Goal: Download file/media

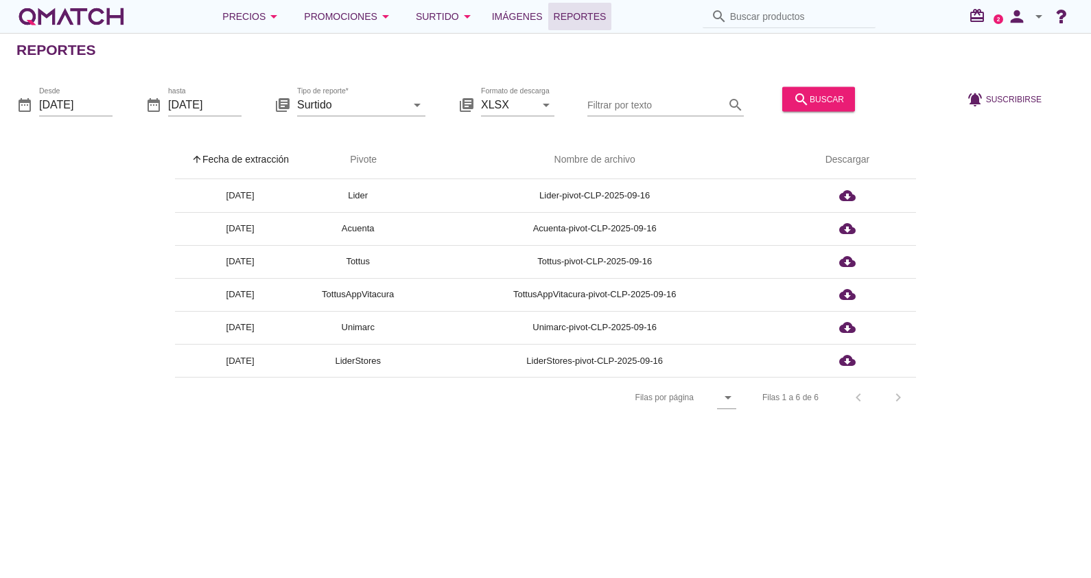
click at [564, 8] on span "Reportes" at bounding box center [580, 16] width 53 height 16
drag, startPoint x: 127, startPoint y: 95, endPoint x: 108, endPoint y: 99, distance: 19.0
click at [127, 94] on div "date_range Desde [DATE] date_range hasta [DATE] library_books Tipo de reporte* …" at bounding box center [545, 100] width 1091 height 58
click at [95, 102] on input "[DATE]" at bounding box center [75, 104] width 73 height 22
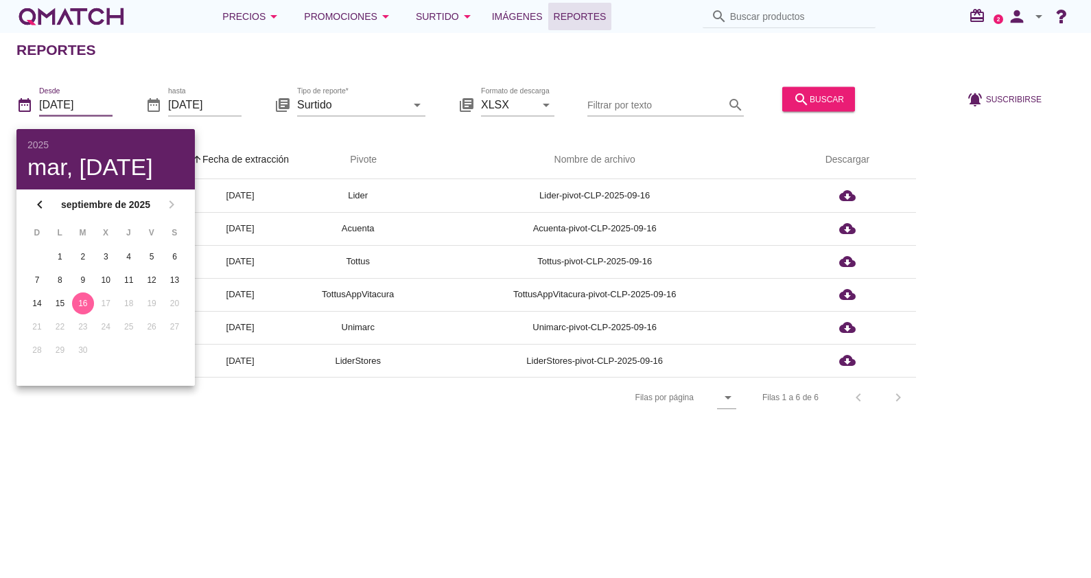
click at [76, 308] on button "16" at bounding box center [83, 303] width 22 height 22
click at [220, 96] on input "[DATE]" at bounding box center [204, 104] width 73 height 22
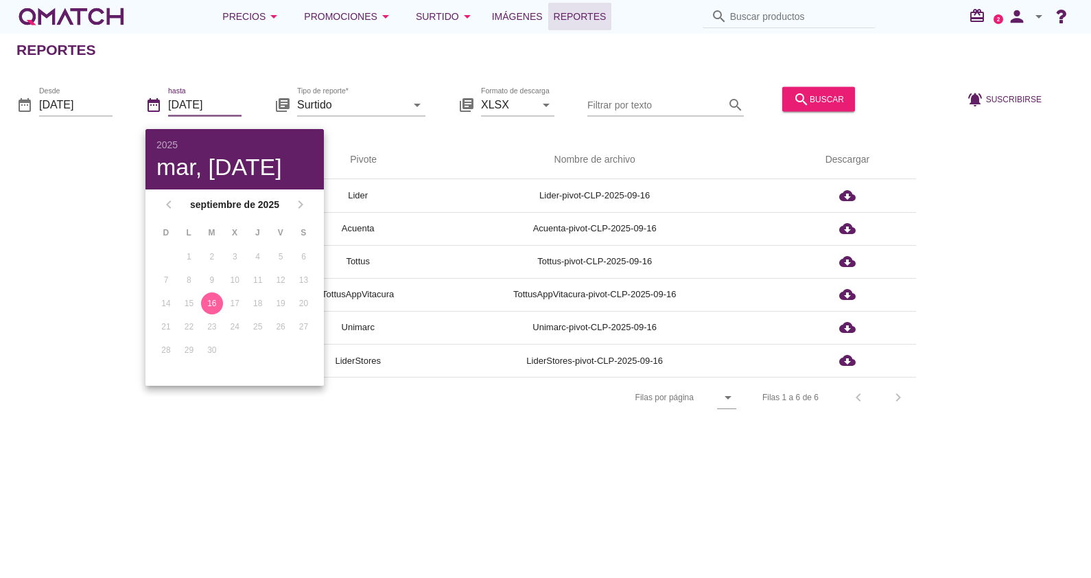
drag, startPoint x: 213, startPoint y: 299, endPoint x: 227, endPoint y: 288, distance: 17.6
click at [213, 299] on div "16" at bounding box center [212, 303] width 22 height 12
click at [359, 107] on input "Surtido" at bounding box center [351, 104] width 109 height 22
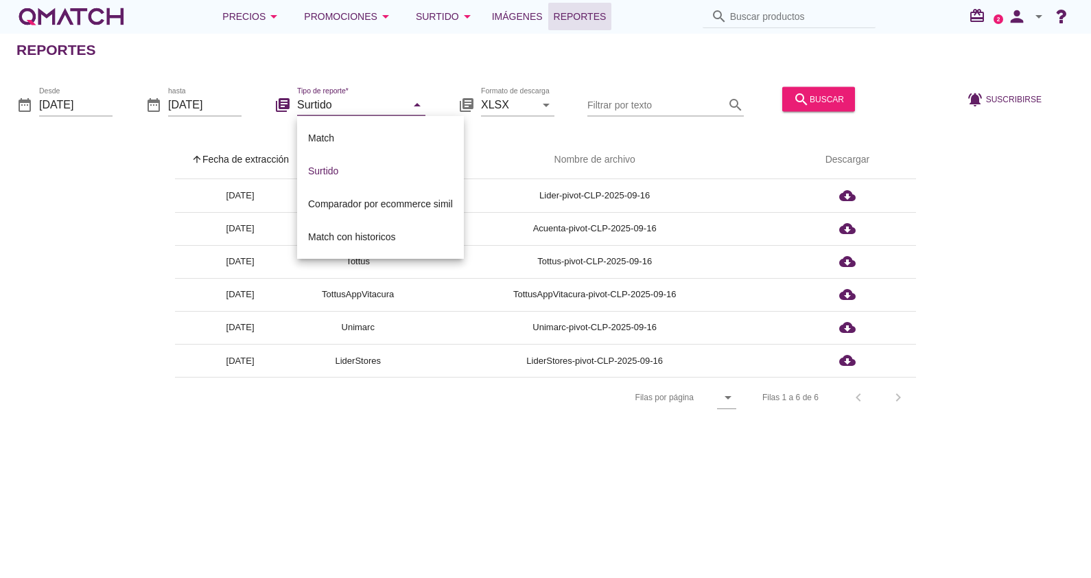
drag, startPoint x: 370, startPoint y: 172, endPoint x: 380, endPoint y: 165, distance: 11.8
click at [370, 172] on div "Surtido" at bounding box center [380, 171] width 145 height 16
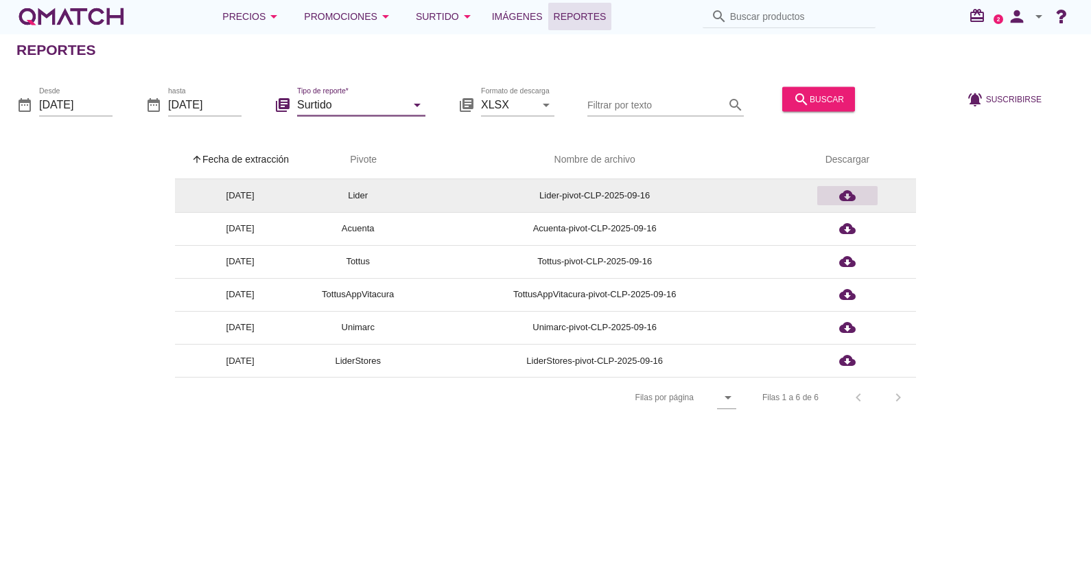
click at [827, 197] on div "cloud_download" at bounding box center [847, 195] width 49 height 16
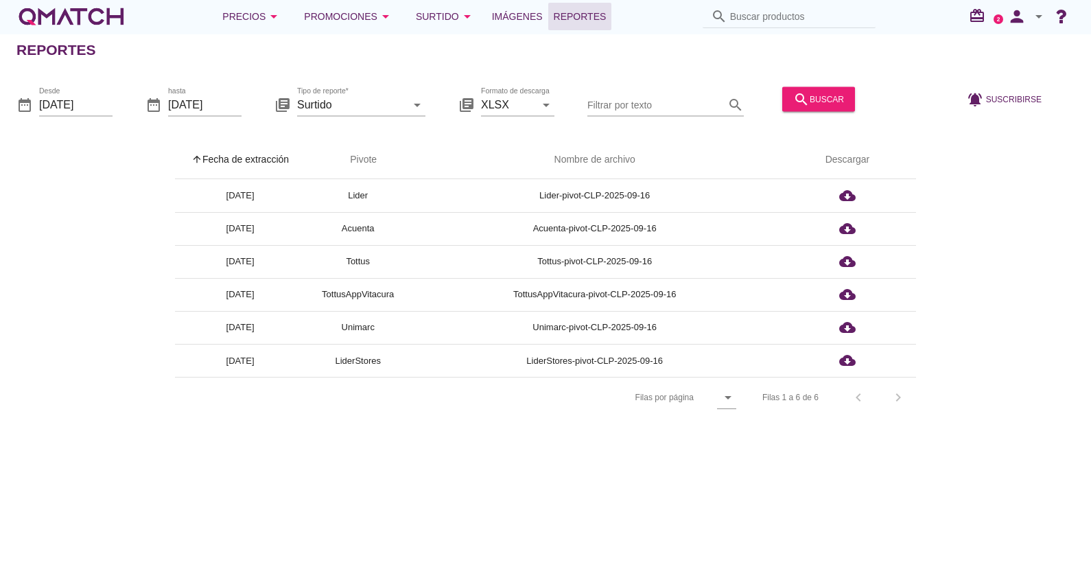
drag, startPoint x: 756, startPoint y: 481, endPoint x: 750, endPoint y: 470, distance: 12.6
click at [756, 481] on div "Reportes date_range Desde [DATE] date_range hasta [DATE] library_books Tipo de …" at bounding box center [545, 305] width 1091 height 545
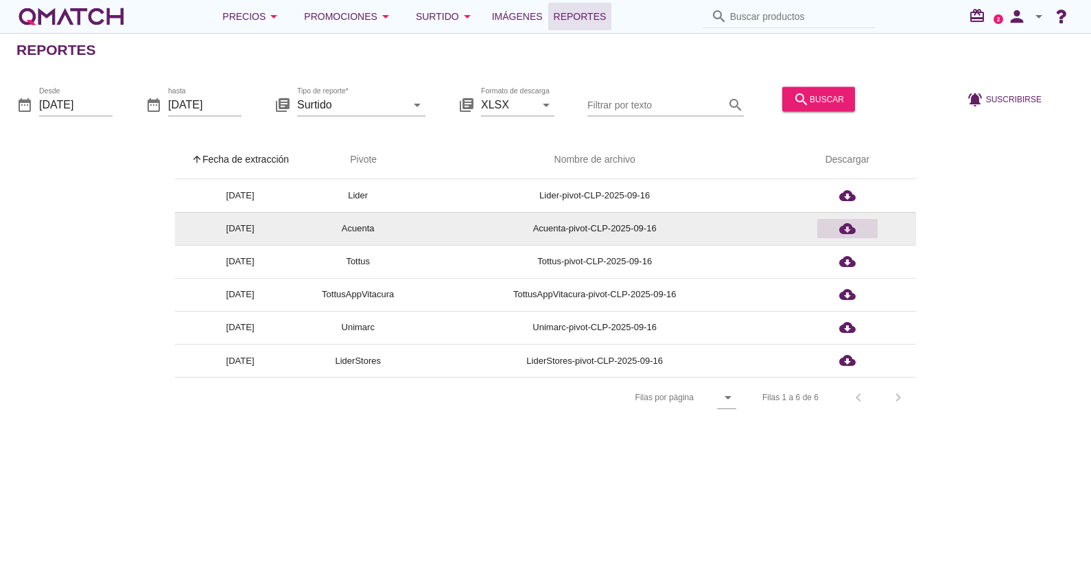
click at [839, 227] on icon "cloud_download" at bounding box center [847, 228] width 16 height 16
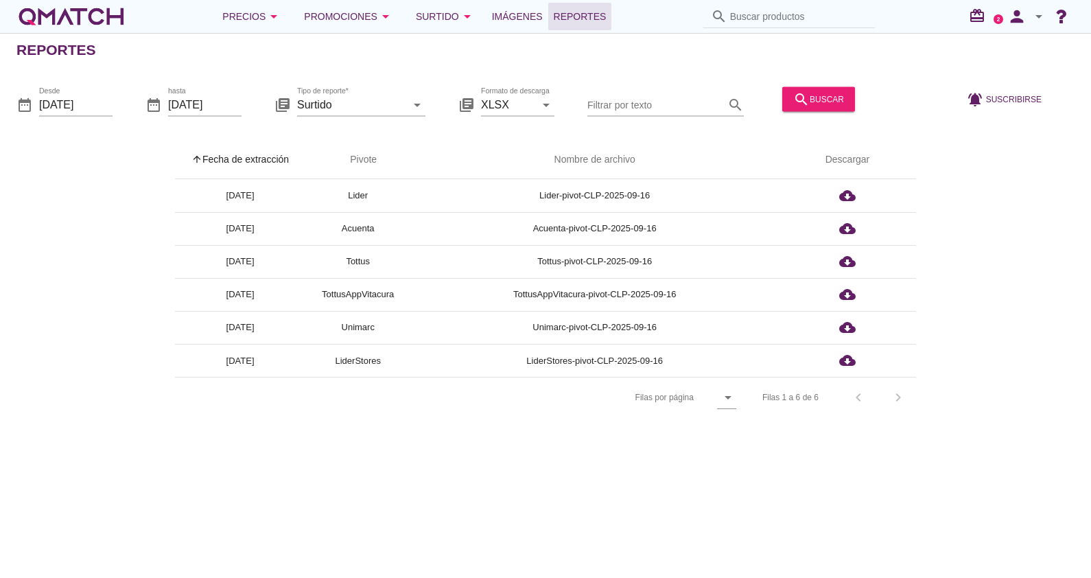
drag, startPoint x: 176, startPoint y: 428, endPoint x: 180, endPoint y: 419, distance: 10.2
click at [176, 428] on div "Reportes date_range Desde [DATE] date_range hasta [DATE] library_books Tipo de …" at bounding box center [545, 305] width 1091 height 545
